Goal: Information Seeking & Learning: Learn about a topic

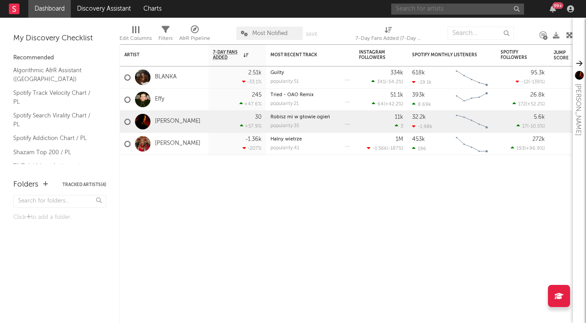
click at [419, 10] on input "text" at bounding box center [457, 9] width 133 height 11
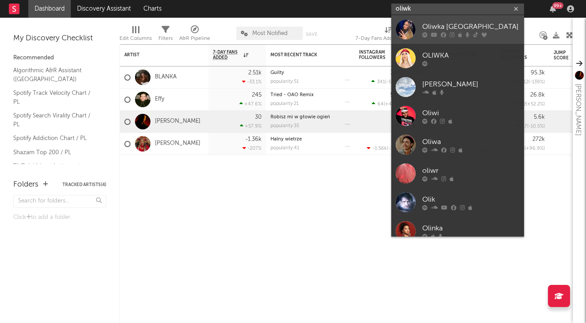
type input "oliwka"
drag, startPoint x: 425, startPoint y: 18, endPoint x: 464, endPoint y: 25, distance: 39.6
click at [464, 25] on div "Oliwka [GEOGRAPHIC_DATA]" at bounding box center [470, 26] width 97 height 11
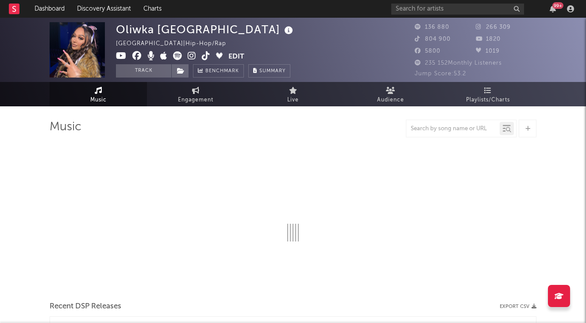
select select "6m"
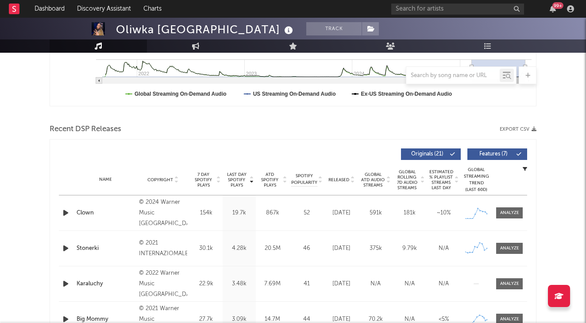
scroll to position [246, 0]
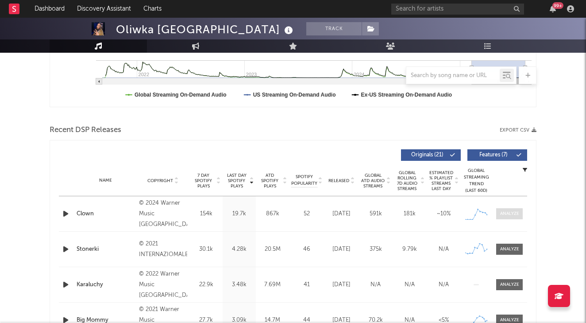
click at [510, 210] on span at bounding box center [509, 213] width 27 height 11
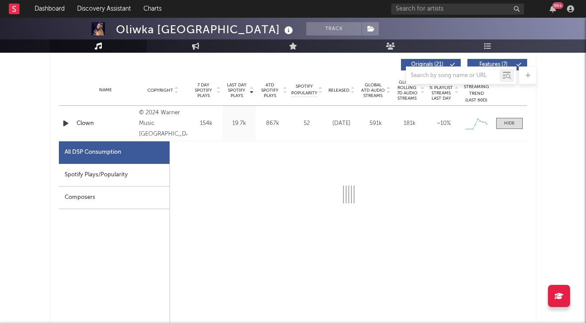
scroll to position [336, 0]
select select "6m"
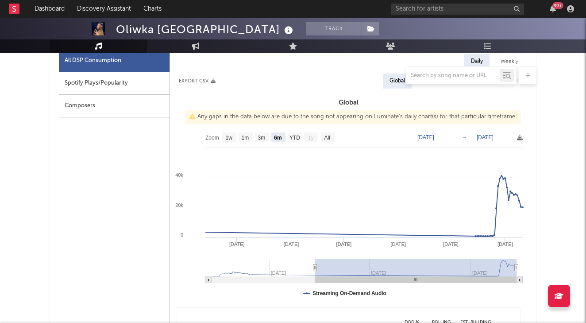
scroll to position [428, 0]
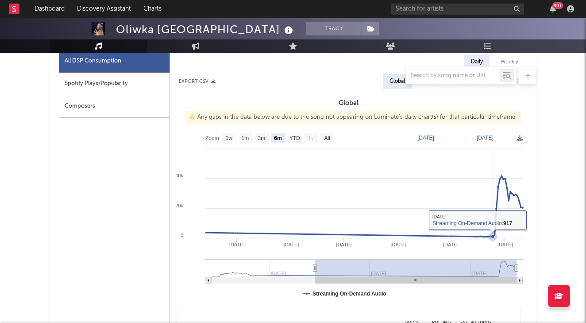
click at [494, 237] on icon at bounding box center [493, 237] width 4 height 4
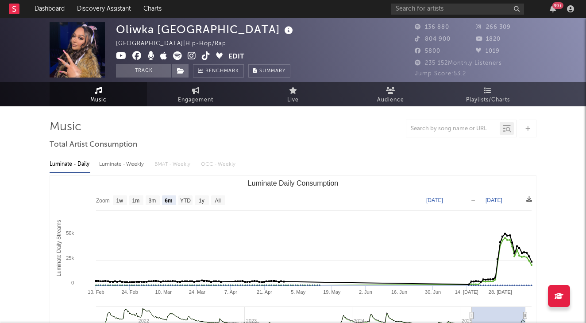
scroll to position [0, 0]
